Goal: Complete application form

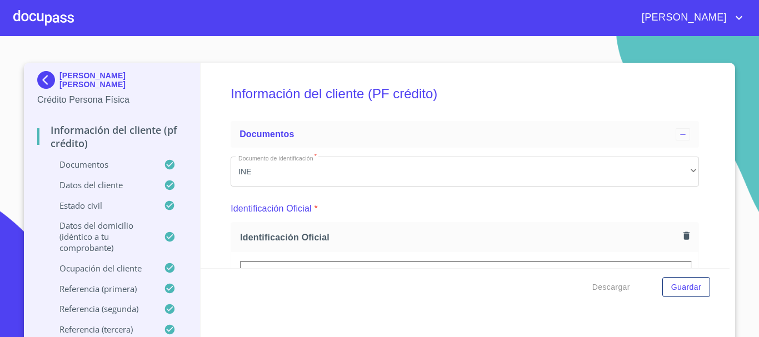
click at [44, 21] on div at bounding box center [43, 18] width 61 height 36
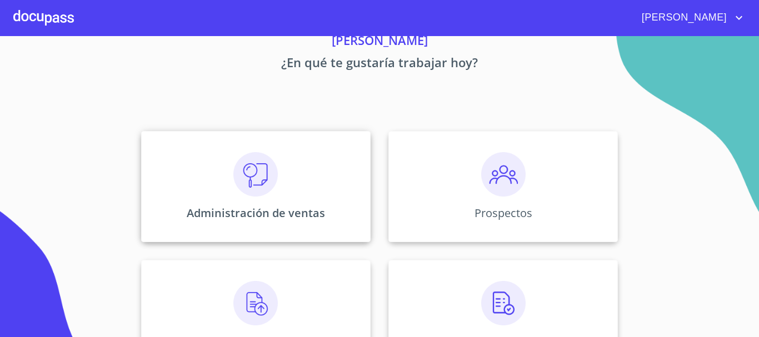
scroll to position [111, 0]
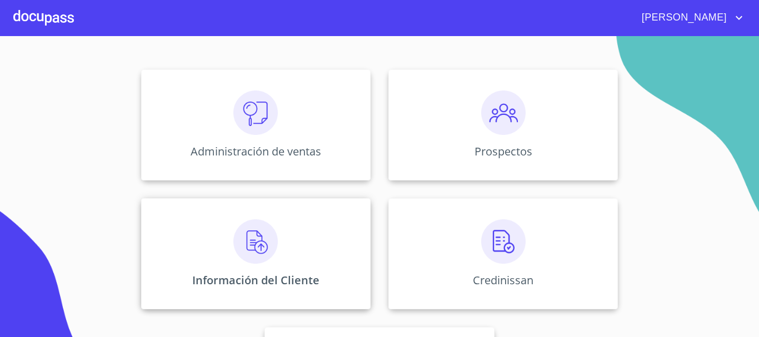
click at [239, 242] on img at bounding box center [255, 241] width 44 height 44
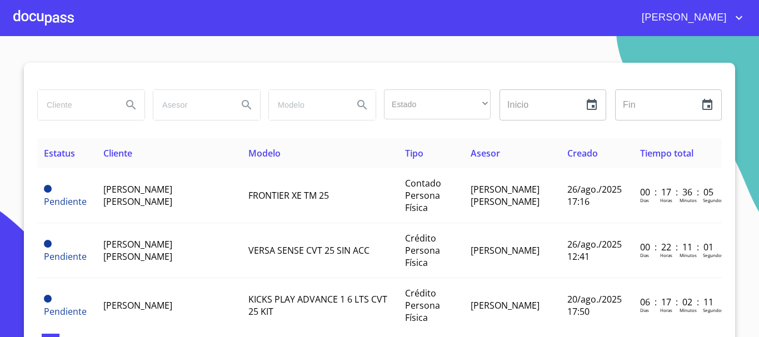
click at [75, 108] on input "search" at bounding box center [76, 105] width 76 height 30
type input "[PERSON_NAME]"
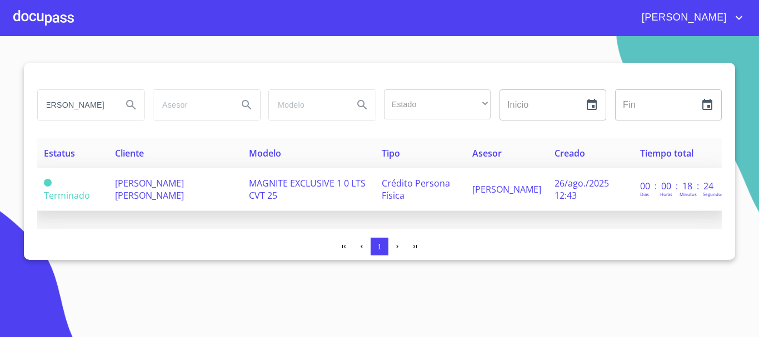
click at [146, 190] on span "[PERSON_NAME] [PERSON_NAME]" at bounding box center [149, 189] width 69 height 24
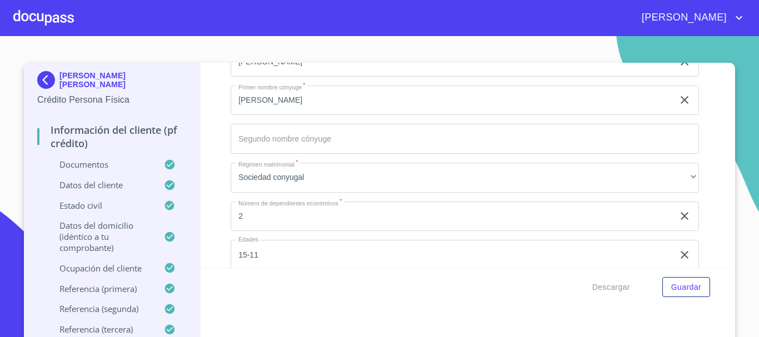
scroll to position [2888, 0]
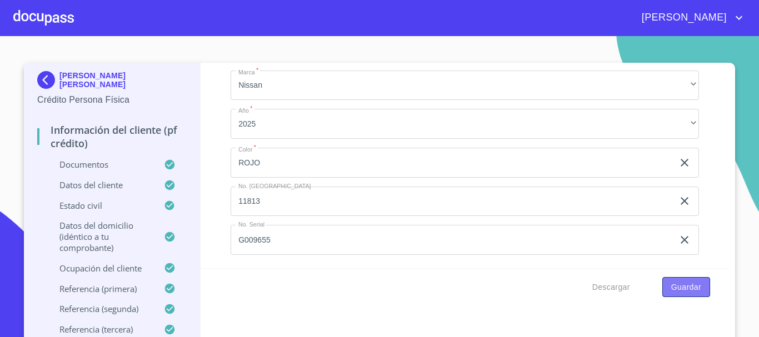
click at [692, 290] on span "Guardar" at bounding box center [686, 288] width 30 height 14
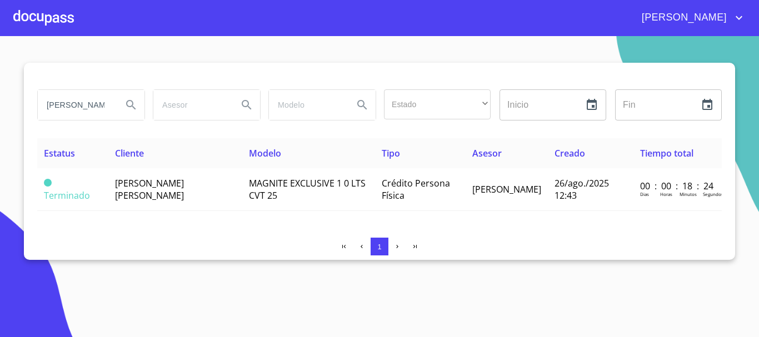
click at [38, 12] on div at bounding box center [43, 18] width 61 height 36
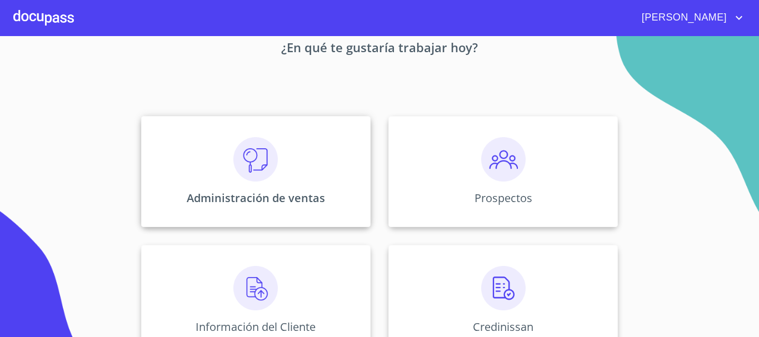
scroll to position [111, 0]
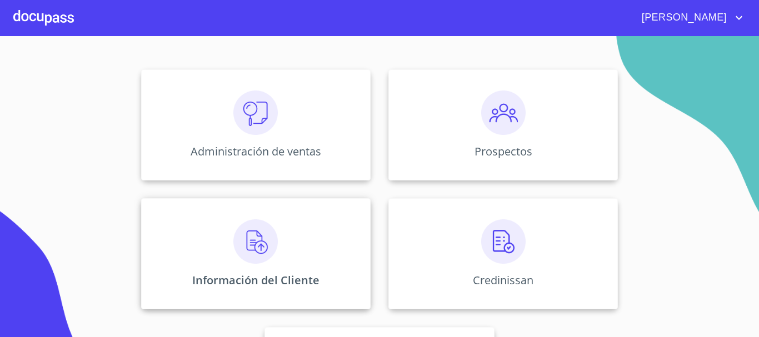
click at [261, 242] on img at bounding box center [255, 241] width 44 height 44
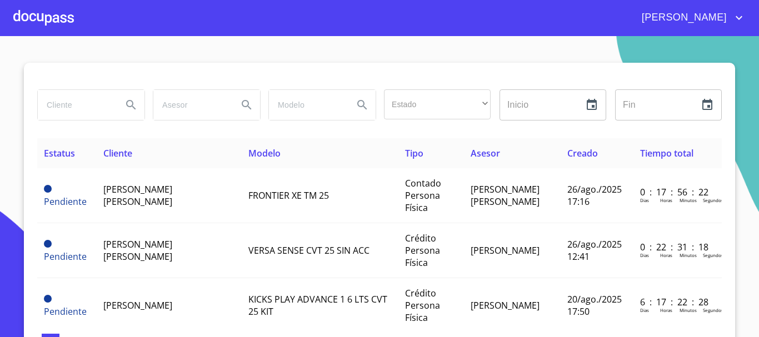
click at [73, 102] on input "search" at bounding box center [76, 105] width 76 height 30
type input "[PERSON_NAME] [PERSON_NAME]"
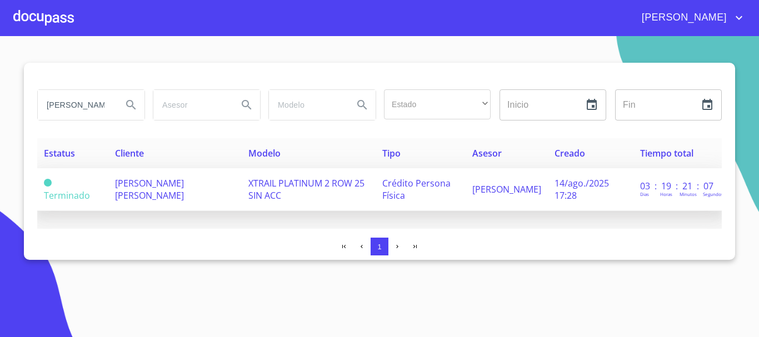
click at [144, 199] on span "[PERSON_NAME] [PERSON_NAME]" at bounding box center [149, 189] width 69 height 24
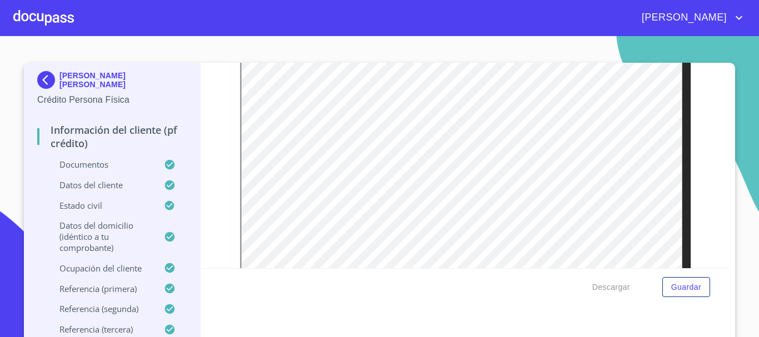
scroll to position [3033, 0]
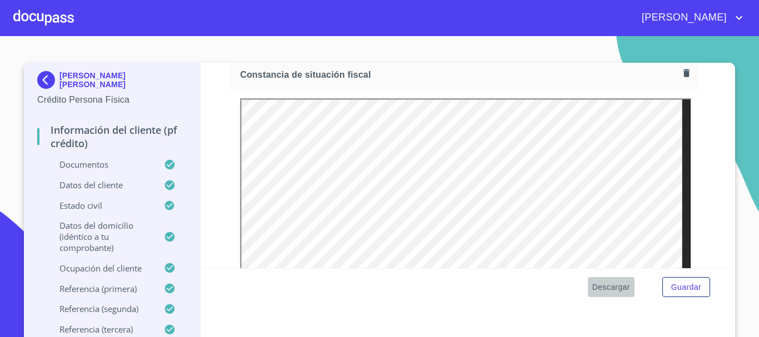
click at [602, 288] on span "Descargar" at bounding box center [611, 288] width 38 height 14
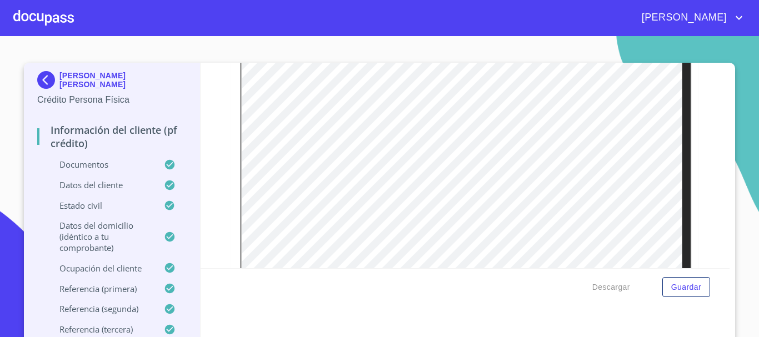
scroll to position [3144, 0]
